Goal: Information Seeking & Learning: Check status

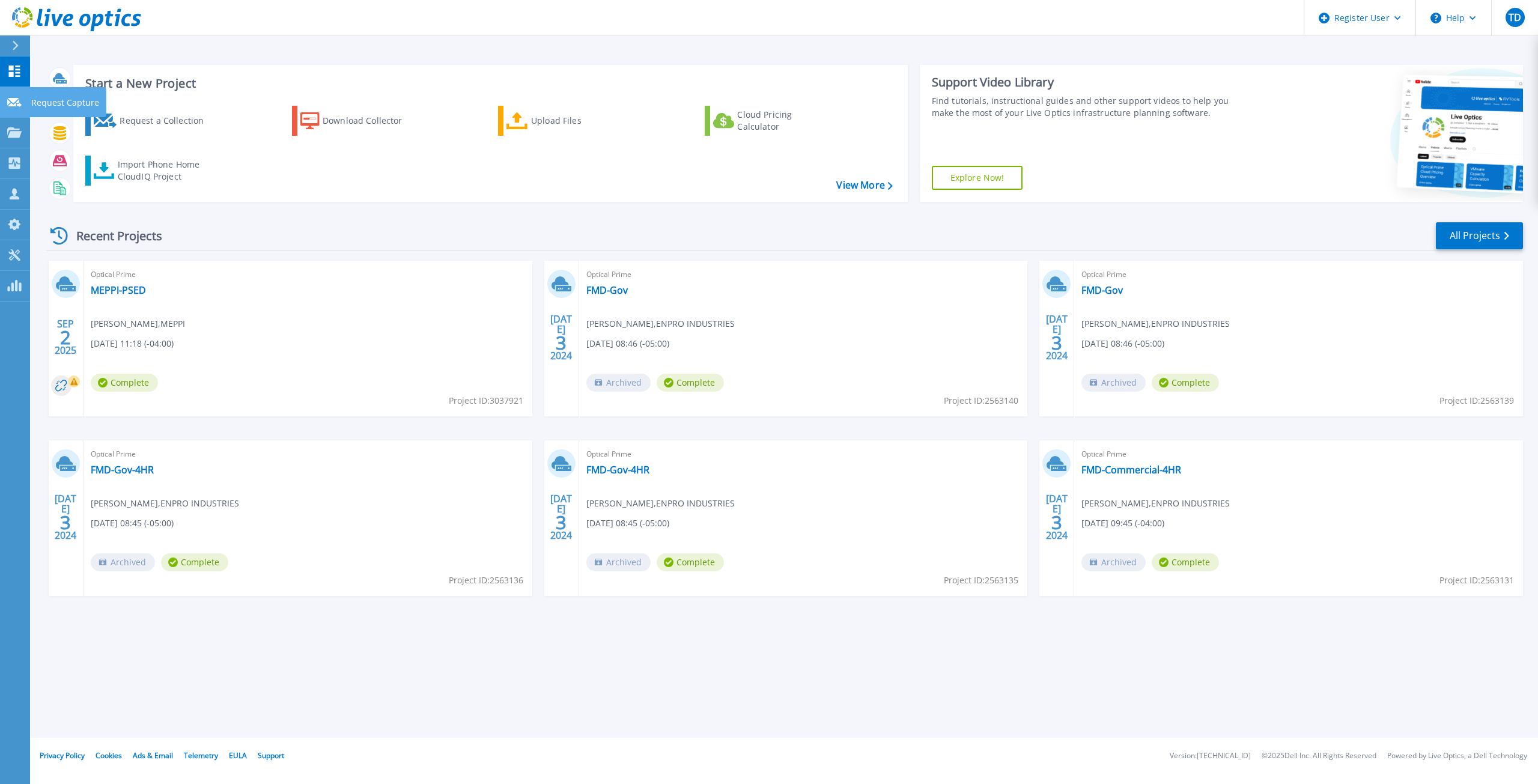
click at [15, 100] on icon at bounding box center [15, 102] width 15 height 9
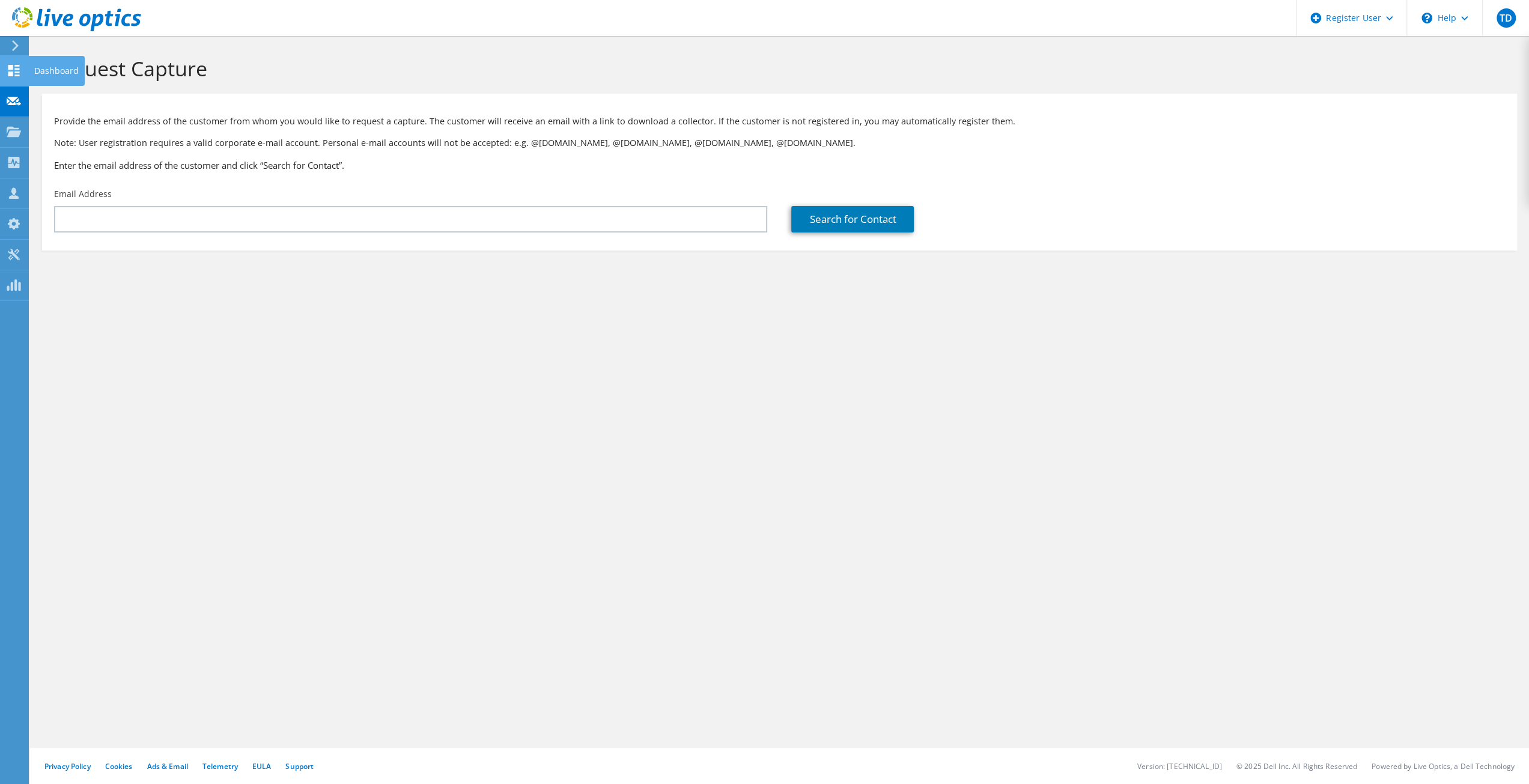
click at [18, 77] on div at bounding box center [14, 72] width 15 height 13
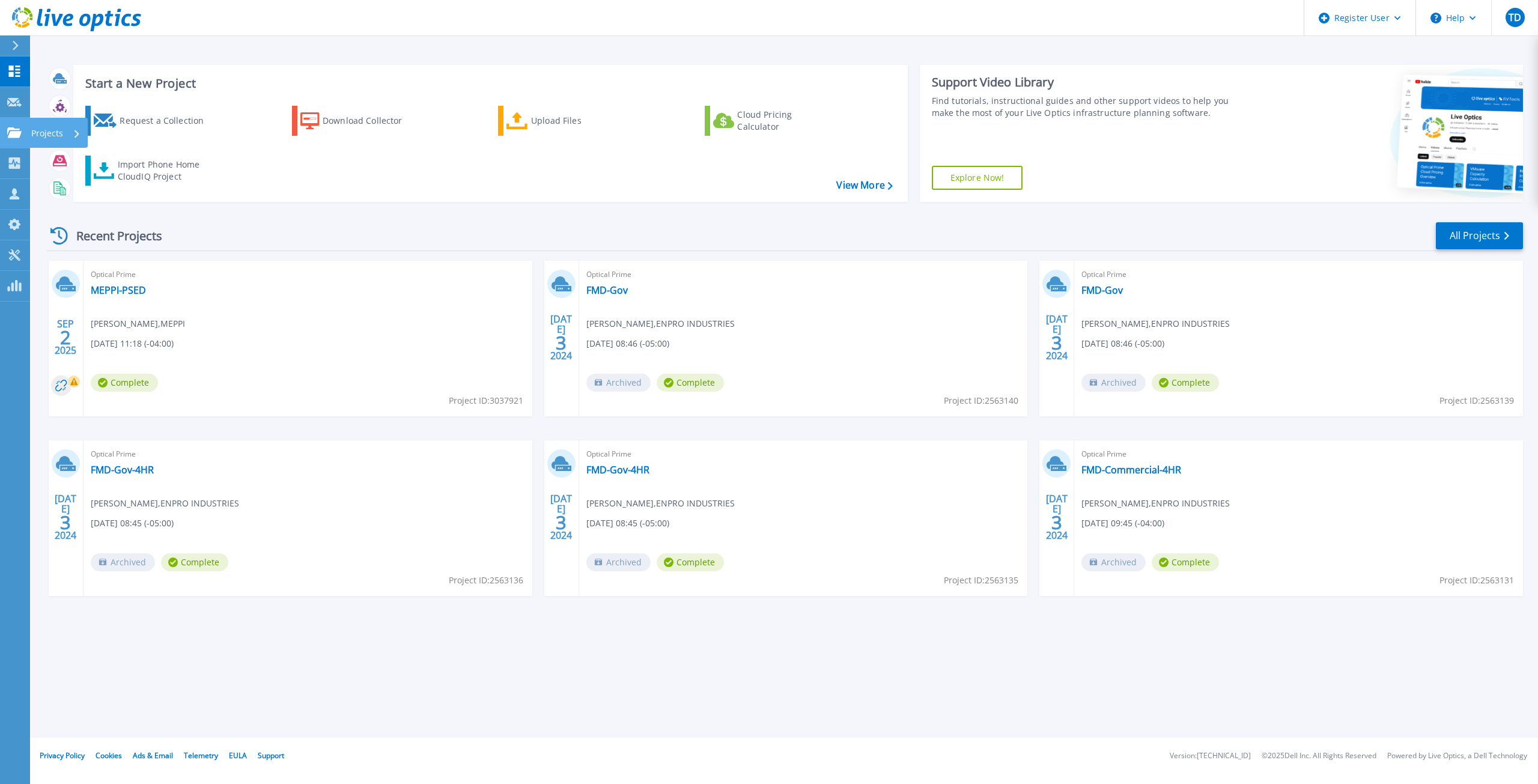
click at [19, 132] on icon at bounding box center [15, 132] width 15 height 11
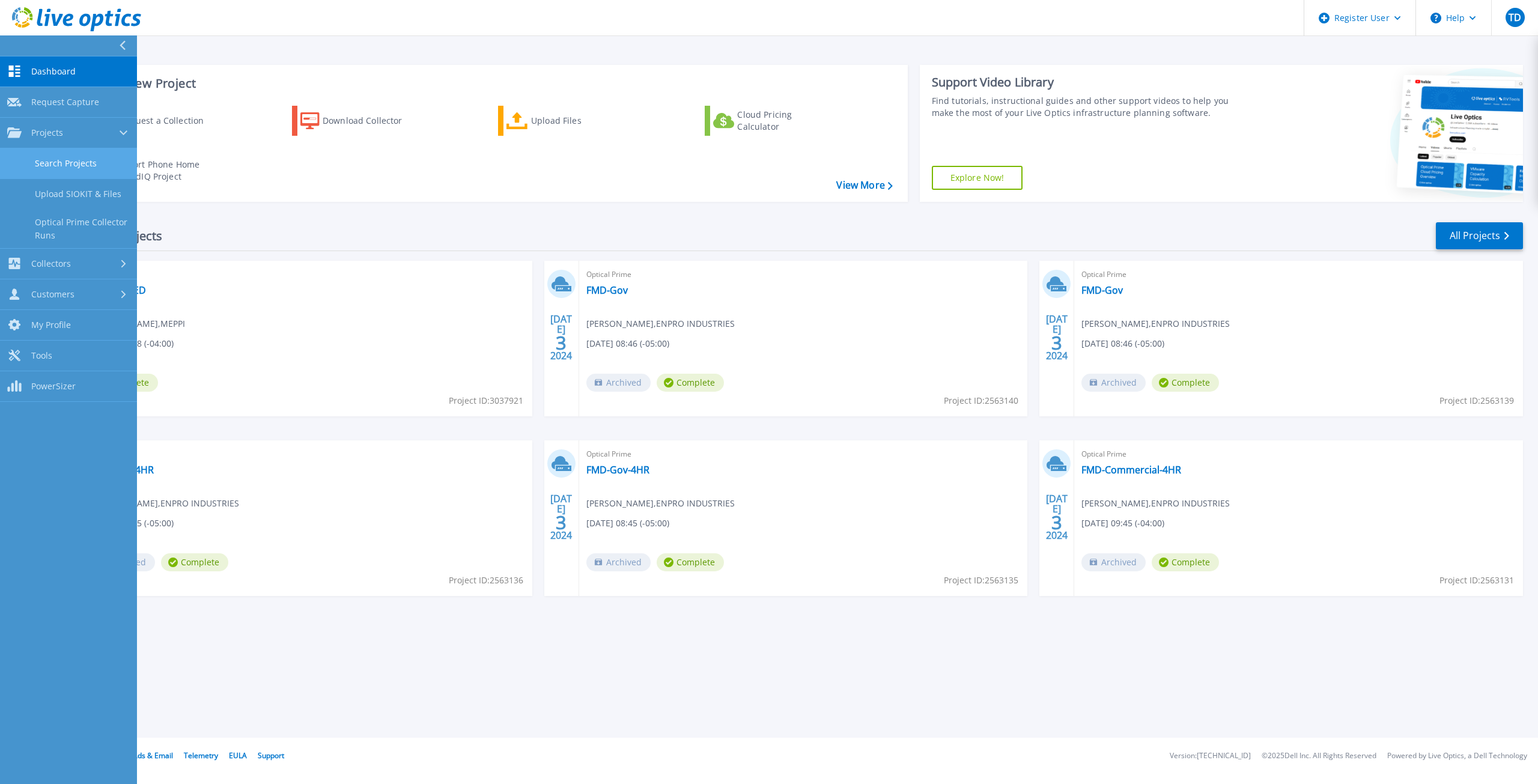
click at [55, 165] on link "Search Projects" at bounding box center [68, 164] width 137 height 31
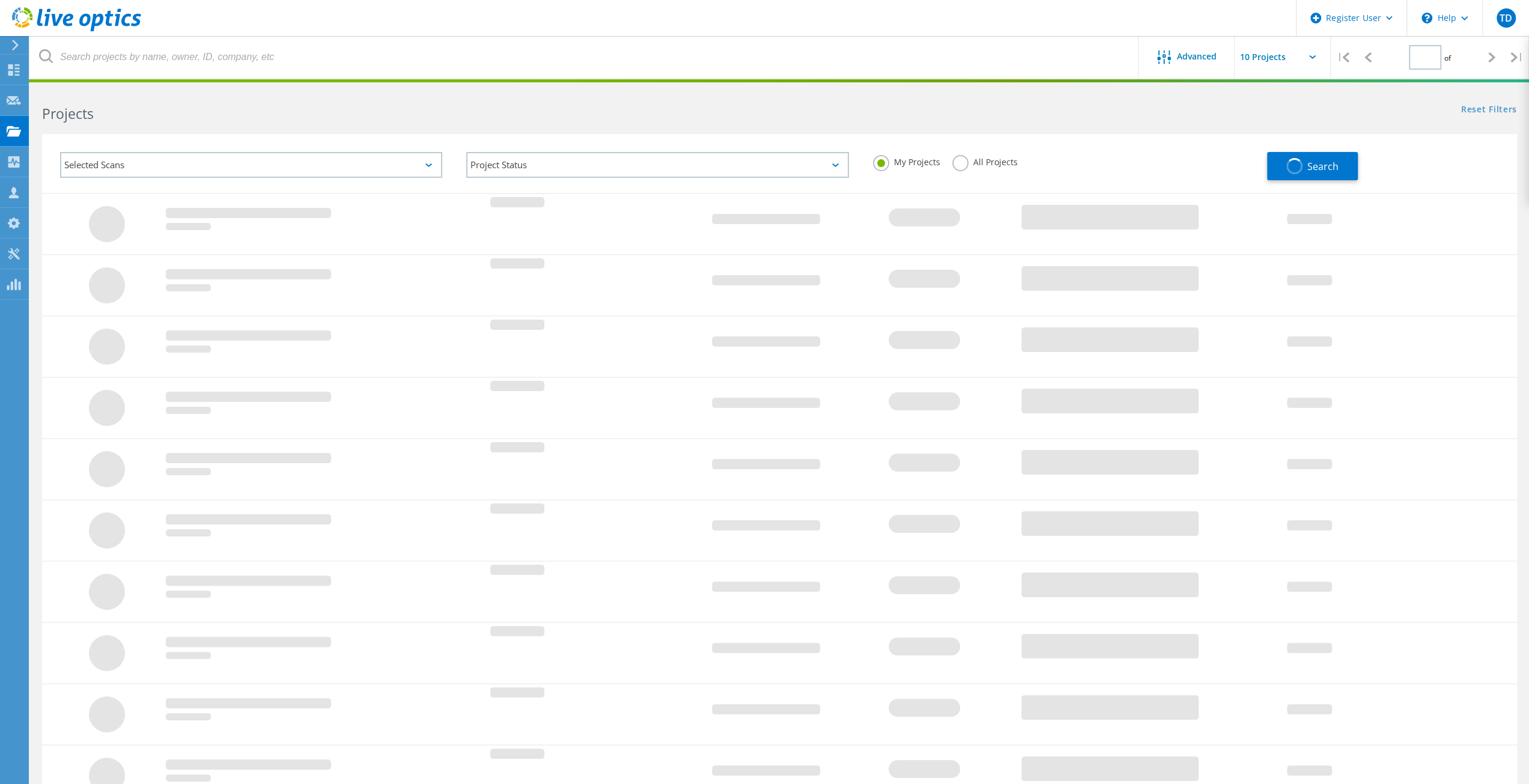
type input "1"
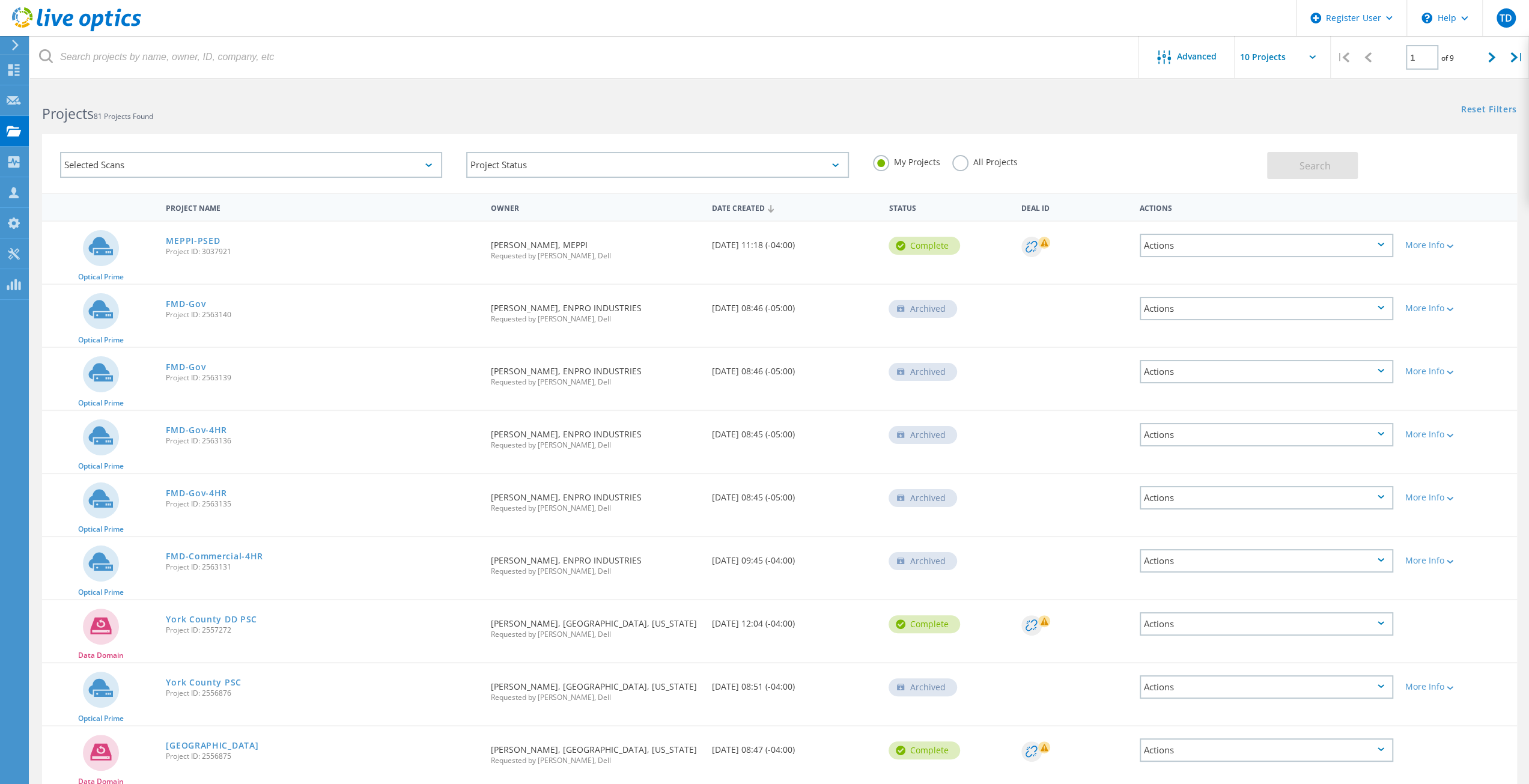
click at [965, 162] on label "All Projects" at bounding box center [985, 161] width 66 height 11
click at [0, 0] on input "All Projects" at bounding box center [0, 0] width 0 height 0
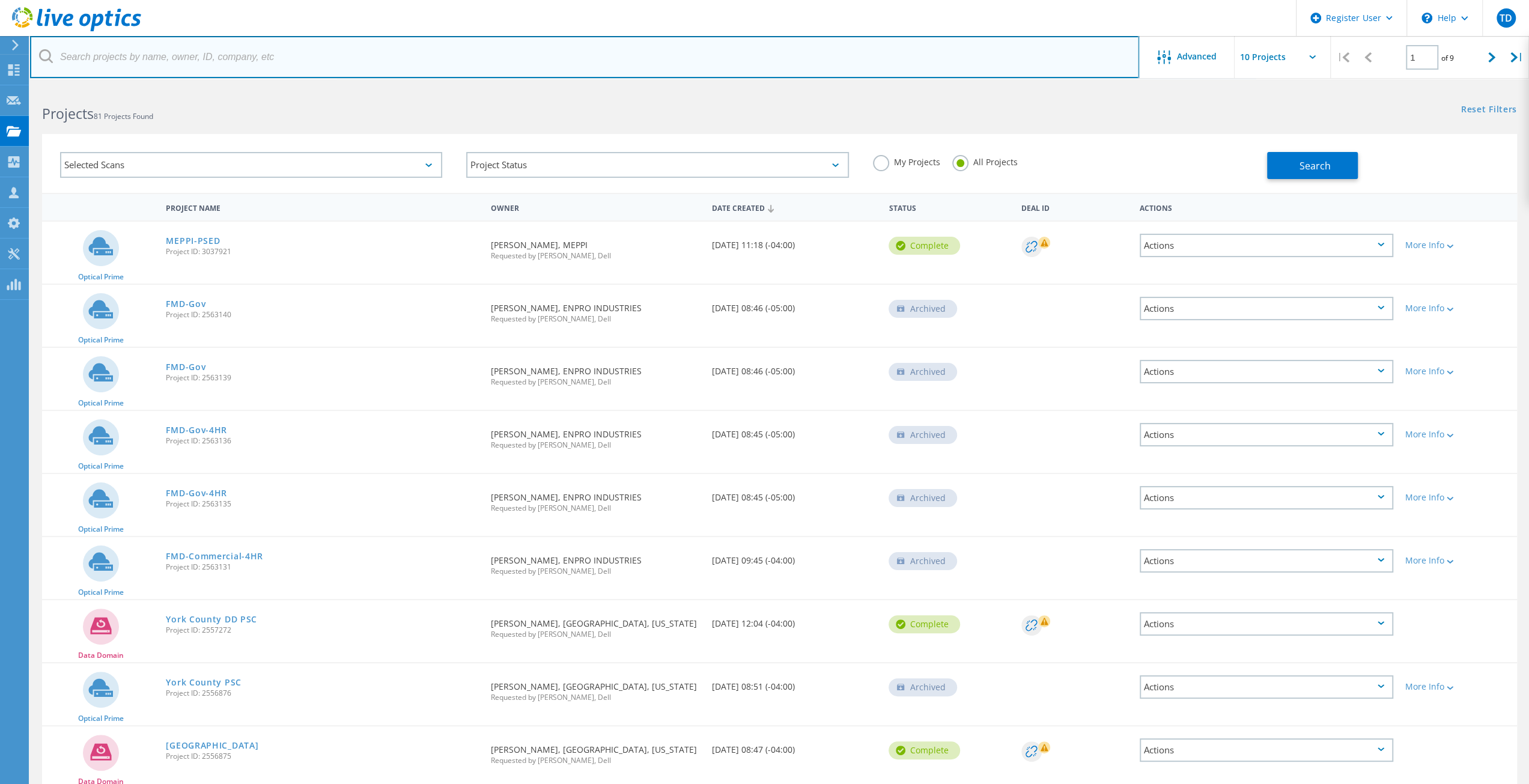
click at [613, 49] on input "text" at bounding box center [584, 57] width 1109 height 42
paste input "mark.eslinger@kintsugisystems.com"
type input "mark.eslinger@kintsugisystems.com"
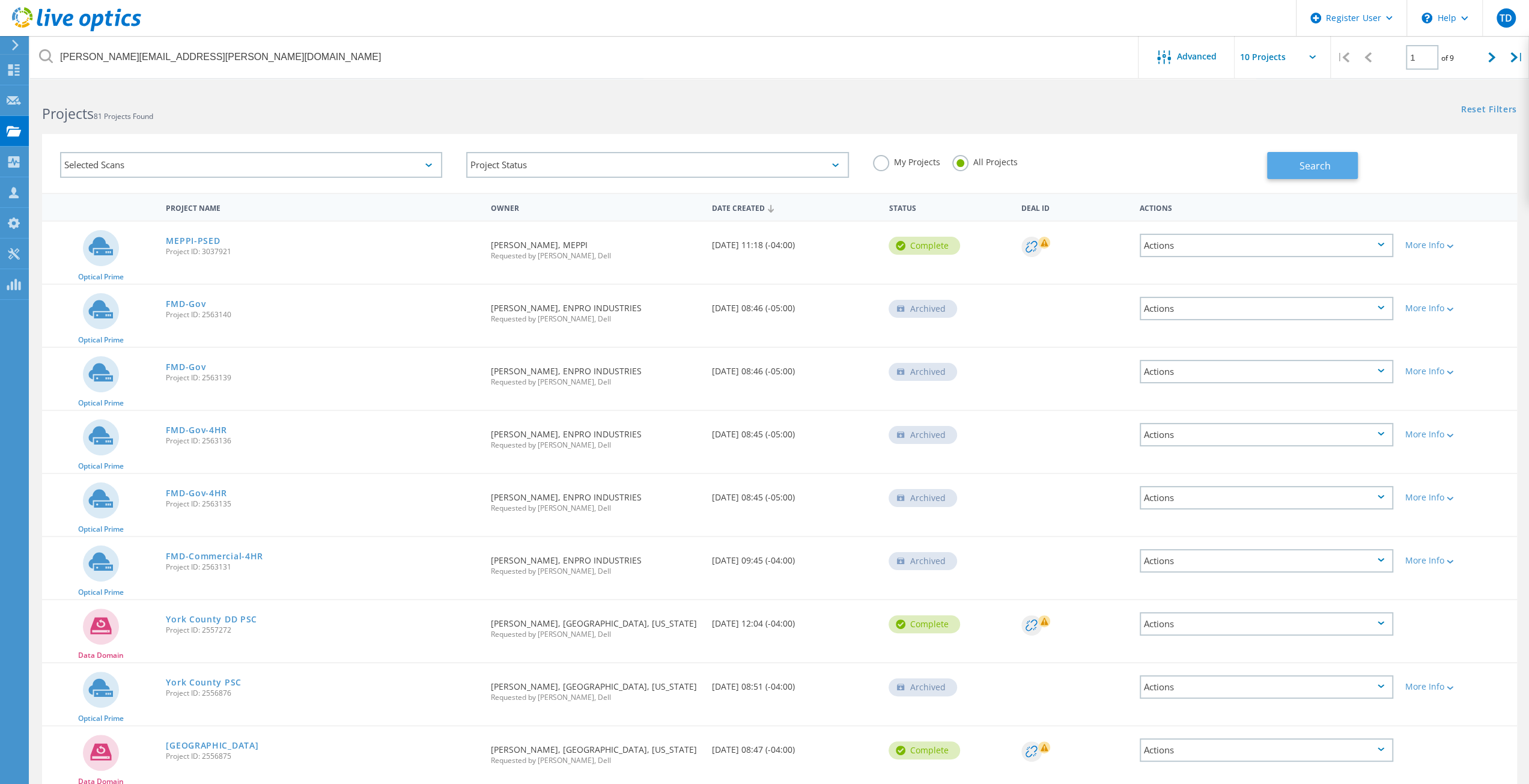
click at [1295, 170] on button "Search" at bounding box center [1313, 165] width 91 height 27
